Goal: Task Accomplishment & Management: Manage account settings

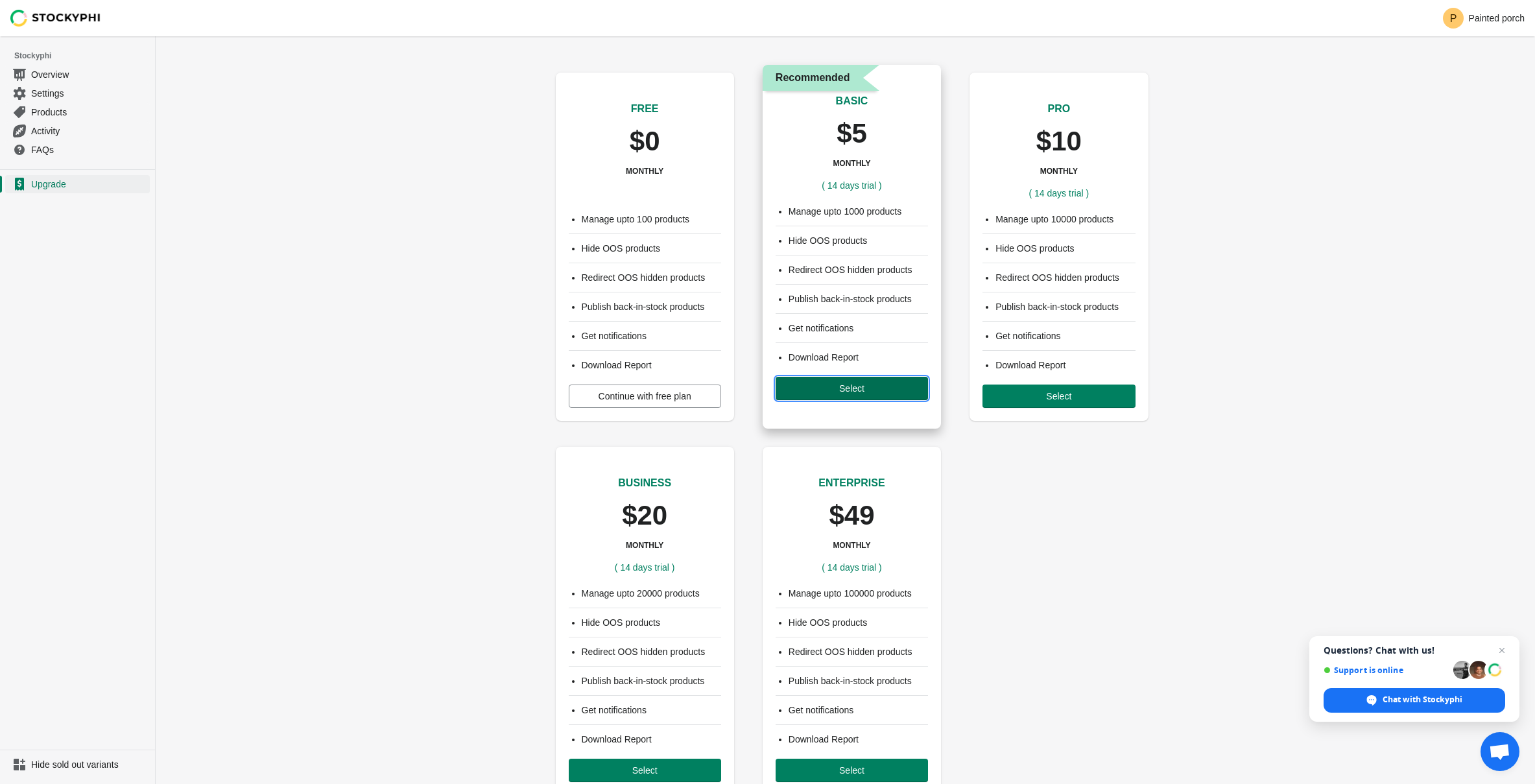
click at [863, 395] on button "Select" at bounding box center [852, 389] width 153 height 24
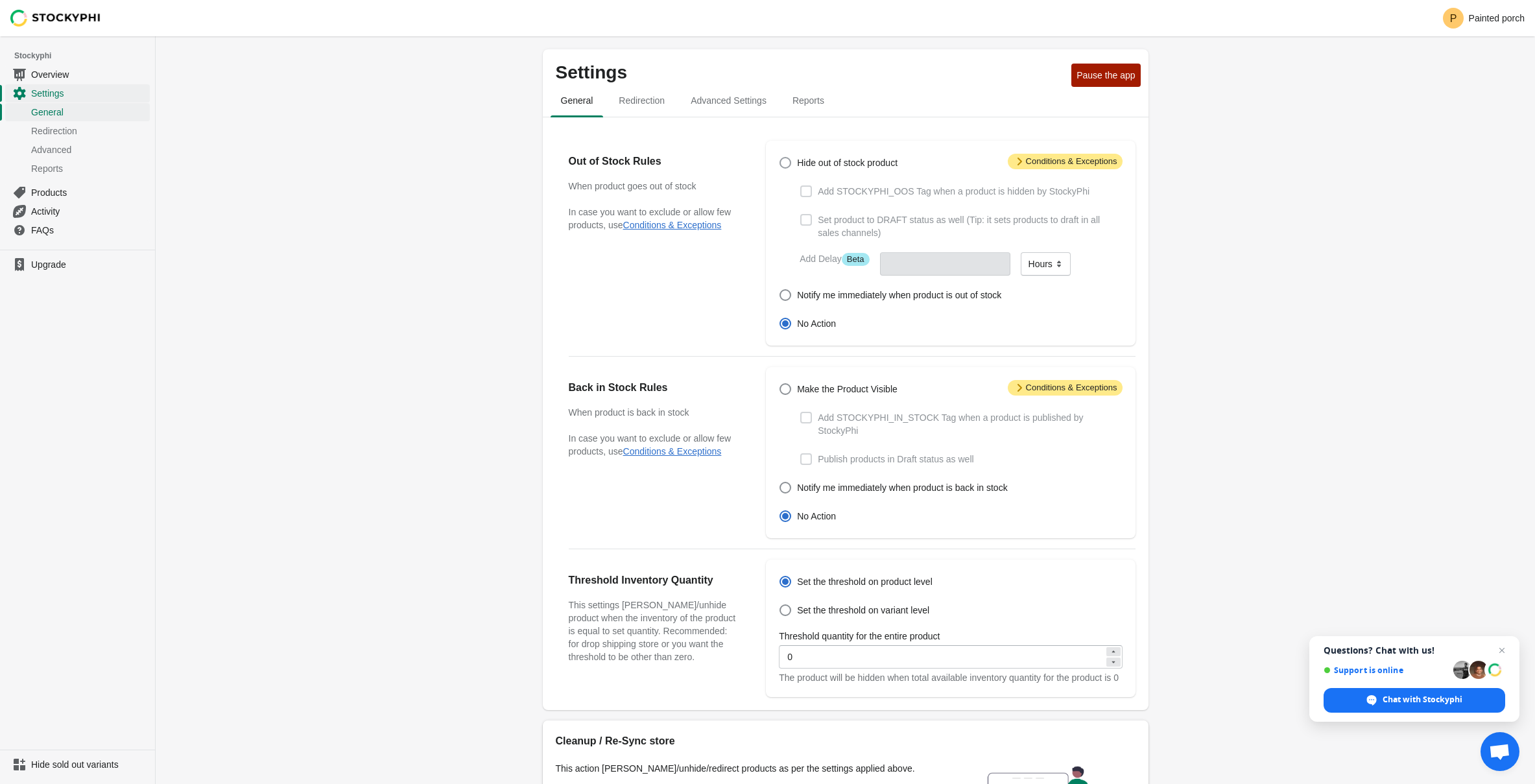
click at [783, 161] on span at bounding box center [785, 163] width 12 height 12
click at [780, 158] on input "Hide out of stock product" at bounding box center [779, 157] width 1 height 1
radio input "true"
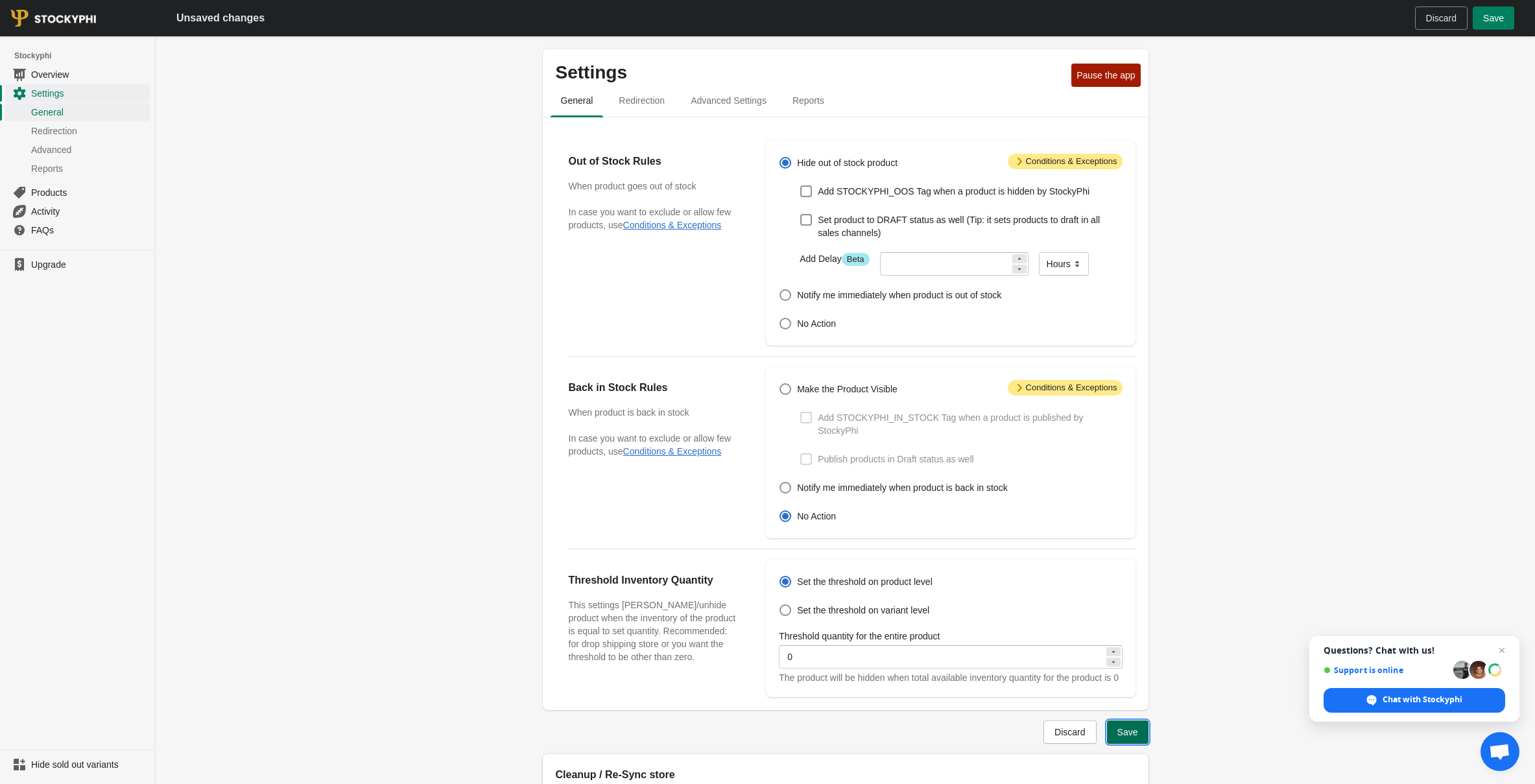
click at [1134, 744] on button "Save" at bounding box center [1127, 732] width 41 height 24
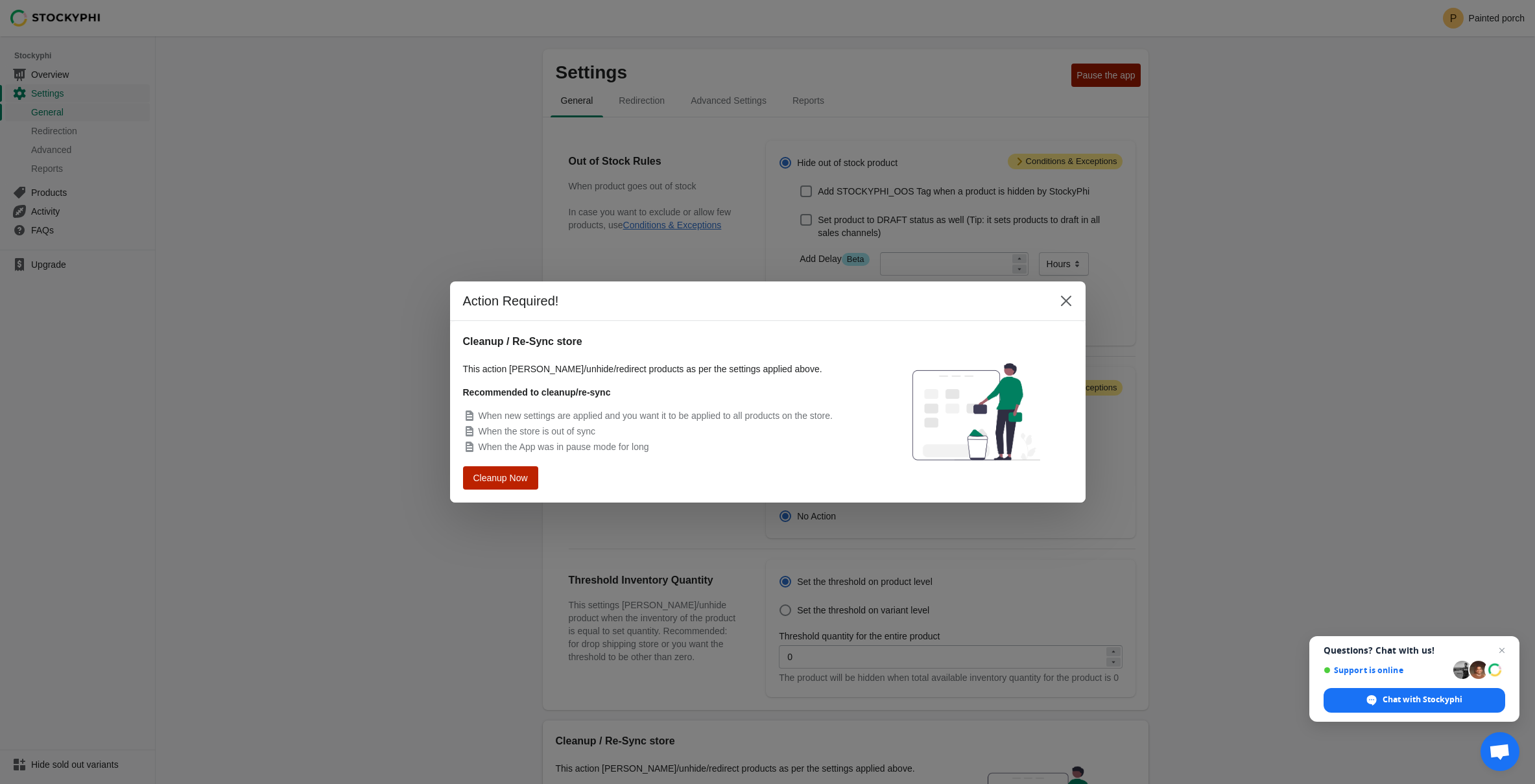
click at [528, 483] on button "Cleanup Now" at bounding box center [500, 478] width 67 height 21
